Goal: Check status

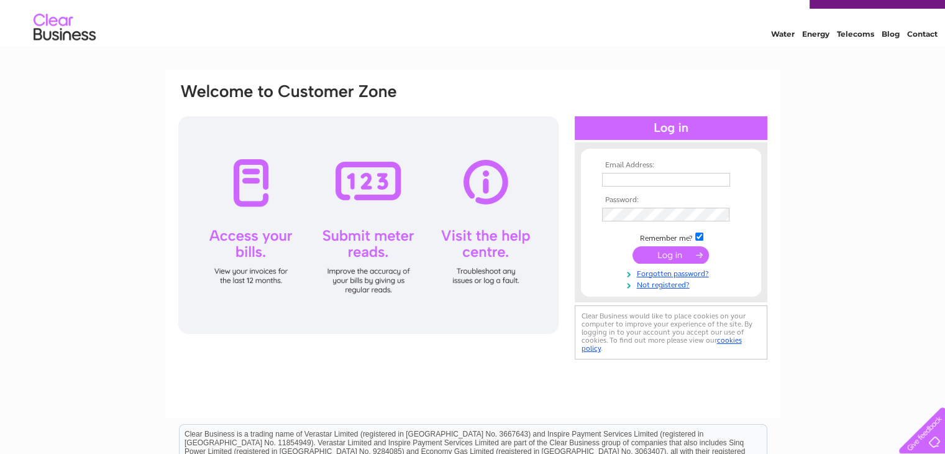
scroll to position [25, 0]
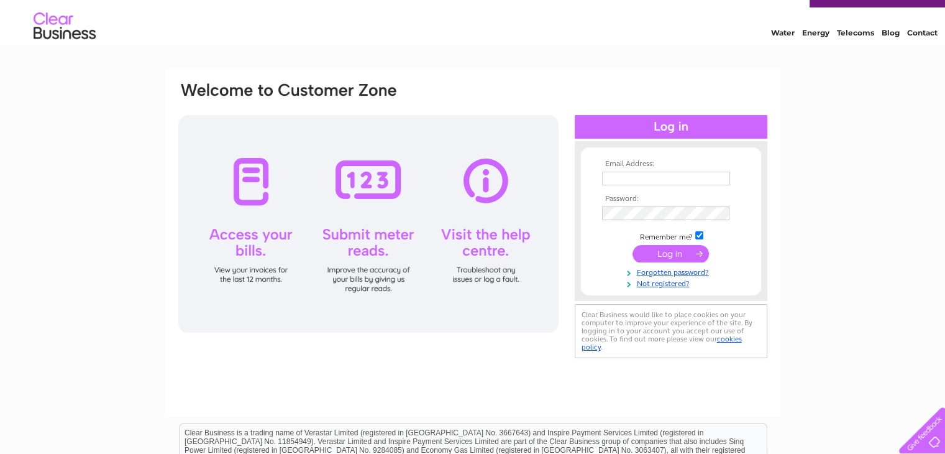
click at [639, 180] on input "text" at bounding box center [666, 179] width 128 height 14
type input "[PERSON_NAME][EMAIL_ADDRESS][PERSON_NAME][DOMAIN_NAME]"
click at [667, 249] on input "submit" at bounding box center [671, 253] width 76 height 17
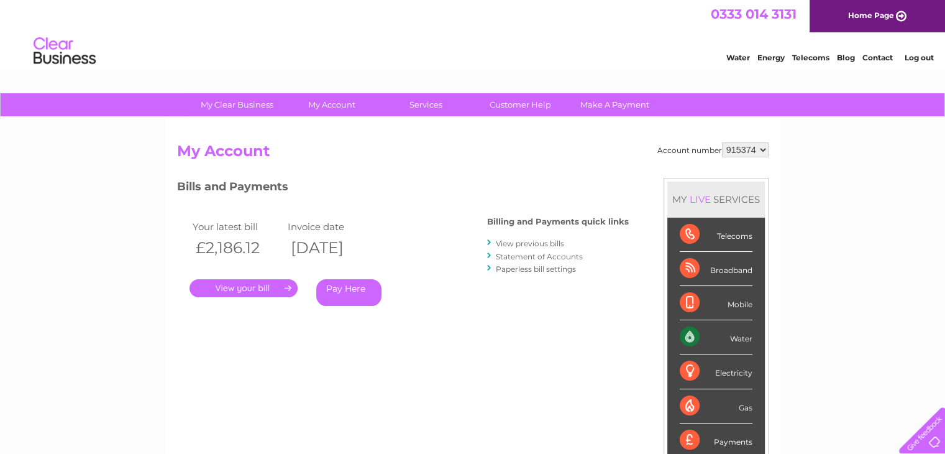
click at [227, 281] on link "." at bounding box center [244, 288] width 108 height 18
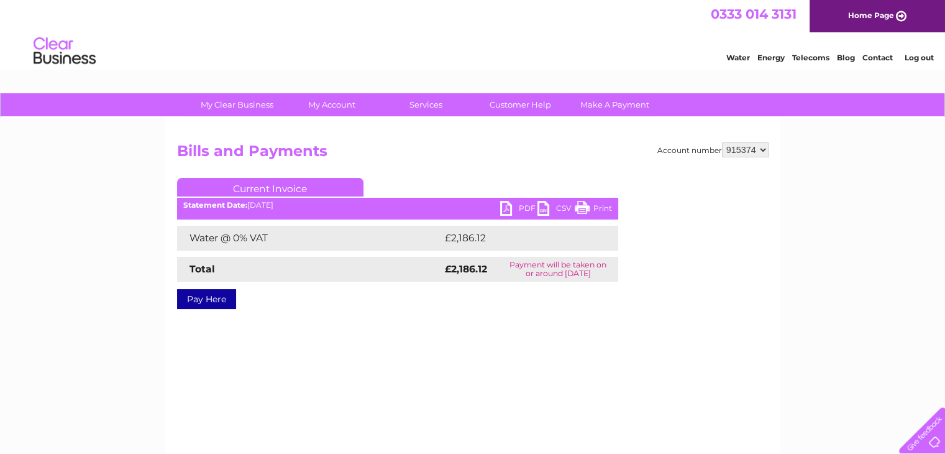
click at [503, 212] on link "PDF" at bounding box center [518, 210] width 37 height 18
